Goal: Task Accomplishment & Management: Manage account settings

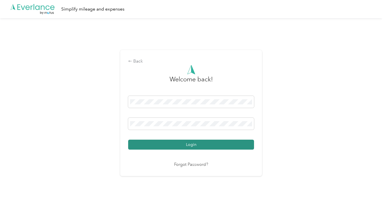
click at [232, 142] on button "Login" at bounding box center [191, 144] width 126 height 10
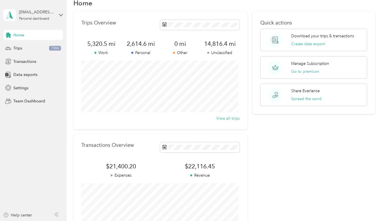
scroll to position [5, 0]
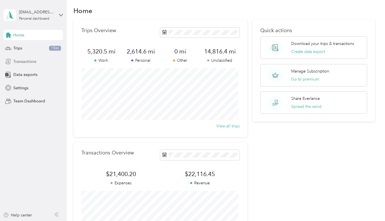
click at [28, 65] on div "Transactions" at bounding box center [33, 61] width 60 height 10
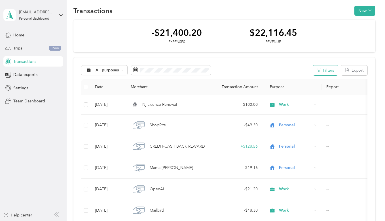
click at [326, 68] on button "Filters" at bounding box center [325, 70] width 25 height 10
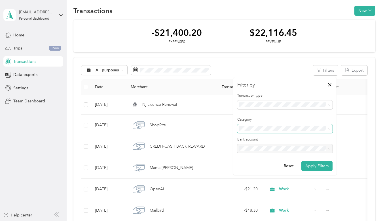
click at [275, 125] on span at bounding box center [285, 128] width 95 height 9
click at [276, 133] on span at bounding box center [285, 128] width 95 height 9
click at [324, 125] on span at bounding box center [285, 128] width 95 height 9
click at [329, 127] on icon at bounding box center [329, 128] width 3 height 3
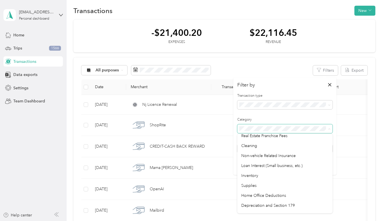
scroll to position [311, 0]
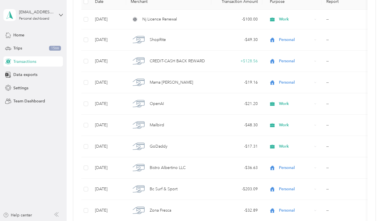
scroll to position [0, 0]
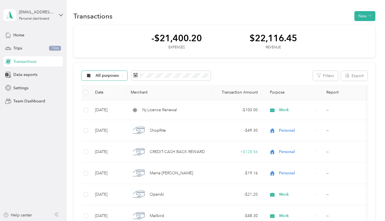
click at [118, 75] on span "All purposes" at bounding box center [108, 76] width 24 height 4
click at [20, 32] on span "Home" at bounding box center [18, 35] width 11 height 6
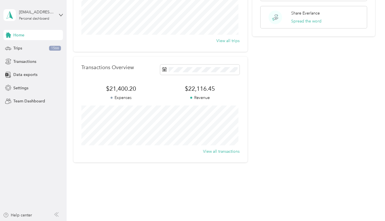
scroll to position [91, 0]
click at [225, 150] on button "View all transactions" at bounding box center [221, 151] width 37 height 6
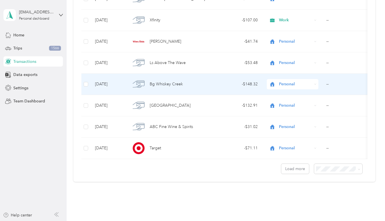
scroll to position [496, 0]
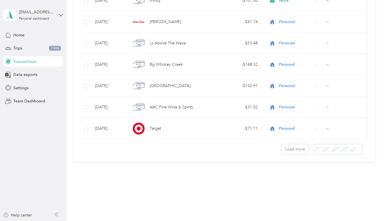
click at [334, 144] on div "Load more" at bounding box center [224, 146] width 286 height 15
click at [334, 146] on span at bounding box center [338, 149] width 49 height 10
click at [333, 181] on li "100 per load" at bounding box center [337, 179] width 49 height 10
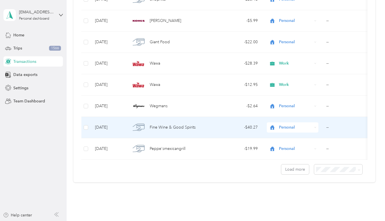
scroll to position [2092, 0]
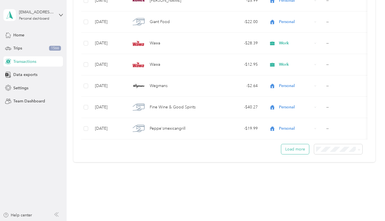
click at [300, 152] on button "Load more" at bounding box center [296, 149] width 28 height 10
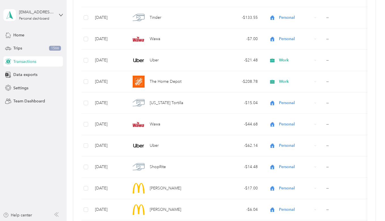
scroll to position [4221, 0]
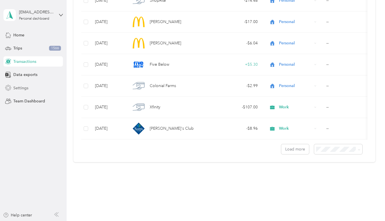
click at [22, 86] on span "Settings" at bounding box center [20, 88] width 15 height 6
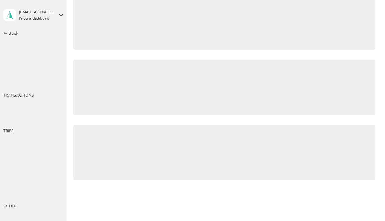
scroll to position [214, 0]
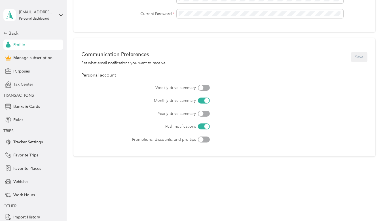
click at [3, 87] on div "Tax Center" at bounding box center [33, 84] width 60 height 10
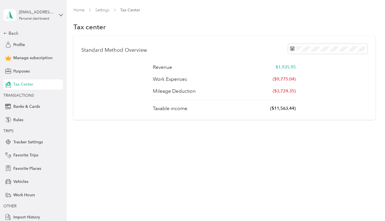
click at [288, 66] on p "$1,935.95" at bounding box center [286, 67] width 20 height 7
click at [21, 109] on span "Banks & Cards" at bounding box center [26, 106] width 27 height 6
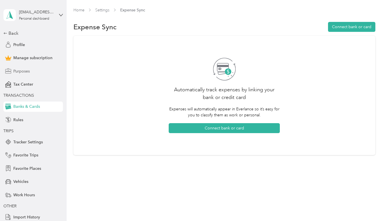
click at [34, 73] on div "Purposes" at bounding box center [33, 71] width 60 height 10
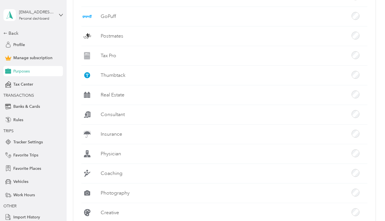
scroll to position [378, 0]
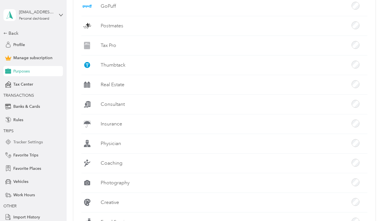
click at [24, 141] on span "Tracker Settings" at bounding box center [28, 142] width 30 height 6
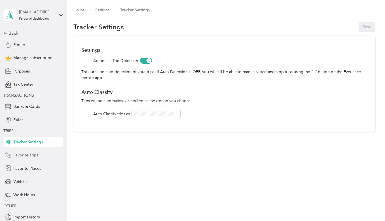
click at [33, 153] on span "Favorite Trips" at bounding box center [25, 155] width 25 height 6
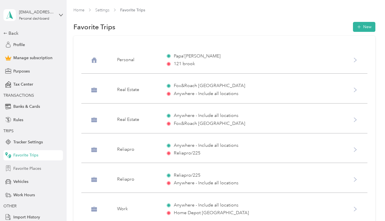
click at [28, 169] on span "Favorite Places" at bounding box center [27, 168] width 28 height 6
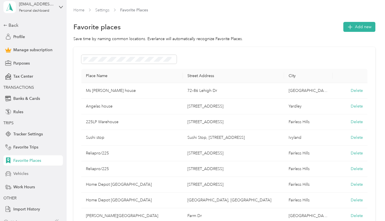
scroll to position [15, 0]
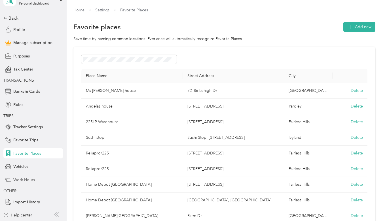
click at [22, 183] on div "Work Hours" at bounding box center [33, 179] width 60 height 10
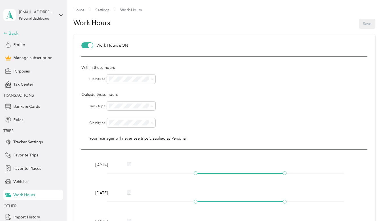
click at [14, 33] on div "Back" at bounding box center [31, 33] width 57 height 7
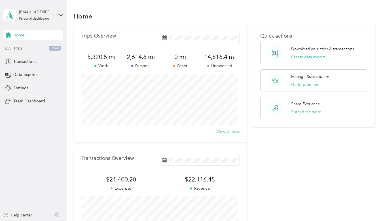
click at [20, 49] on span "Trips" at bounding box center [17, 48] width 9 height 6
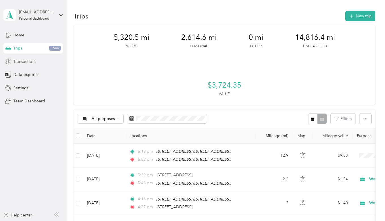
click at [34, 63] on span "Transactions" at bounding box center [24, 61] width 23 height 6
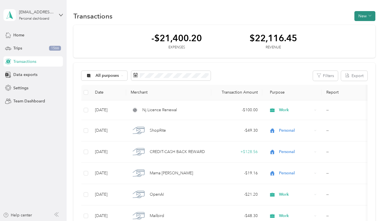
click at [366, 15] on button "New" at bounding box center [365, 16] width 21 height 10
click at [285, 20] on div "Transactions New" at bounding box center [225, 16] width 302 height 12
click at [25, 72] on span "Data exports" at bounding box center [25, 75] width 24 height 6
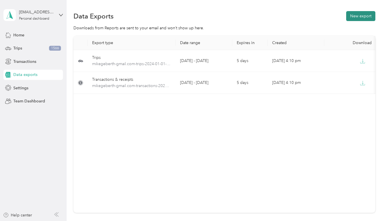
click at [365, 12] on button "New export" at bounding box center [361, 16] width 29 height 10
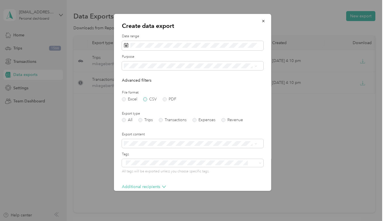
click at [145, 100] on label "CSV" at bounding box center [150, 99] width 14 height 4
click at [132, 100] on label "Excel" at bounding box center [129, 99] width 15 height 4
click at [144, 49] on span at bounding box center [193, 46] width 142 height 10
click at [146, 48] on span at bounding box center [193, 46] width 142 height 10
click at [158, 133] on label "Export content" at bounding box center [193, 134] width 142 height 5
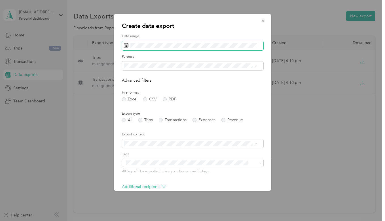
click at [165, 49] on span at bounding box center [193, 46] width 142 height 10
click at [147, 49] on span at bounding box center [193, 46] width 142 height 10
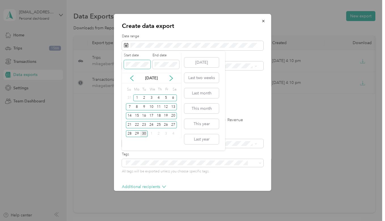
click at [144, 62] on span at bounding box center [137, 64] width 27 height 9
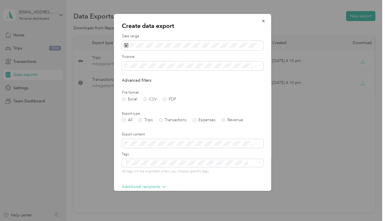
click at [218, 18] on div "Create data export Date range Purpose Advanced filters File format Excel CSV PD…" at bounding box center [193, 102] width 158 height 177
click at [248, 93] on label "File format" at bounding box center [193, 92] width 142 height 5
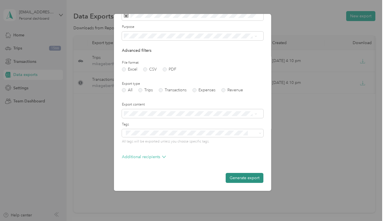
click at [234, 174] on button "Generate export" at bounding box center [245, 178] width 38 height 10
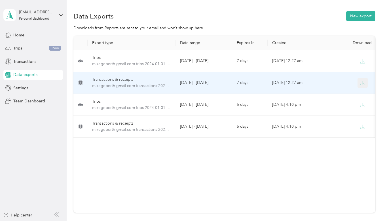
click at [360, 81] on button "button" at bounding box center [363, 82] width 10 height 10
